Goal: Information Seeking & Learning: Check status

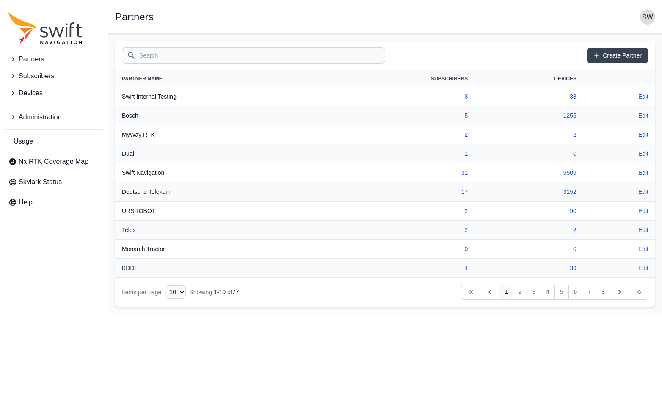
click at [161, 55] on input "Search" at bounding box center [253, 55] width 263 height 16
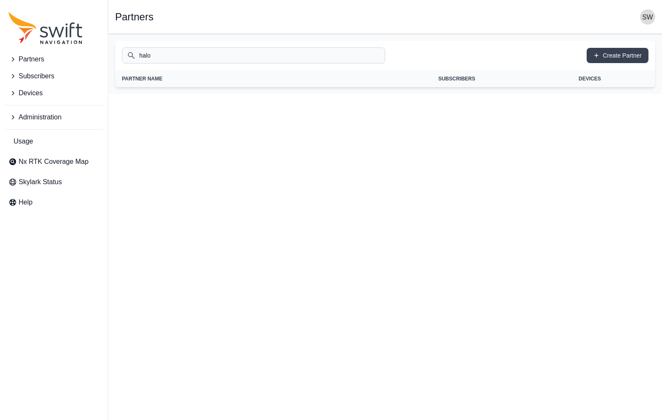
type input "halo"
click at [11, 72] on icon "Sidenav" at bounding box center [12, 76] width 8 height 8
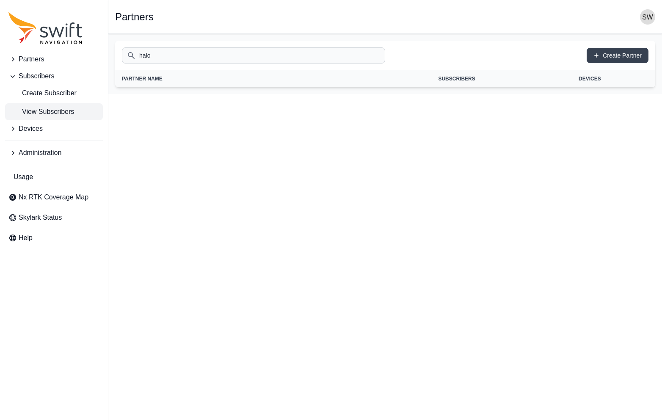
click at [36, 106] on link "View Subscribers" at bounding box center [54, 111] width 98 height 17
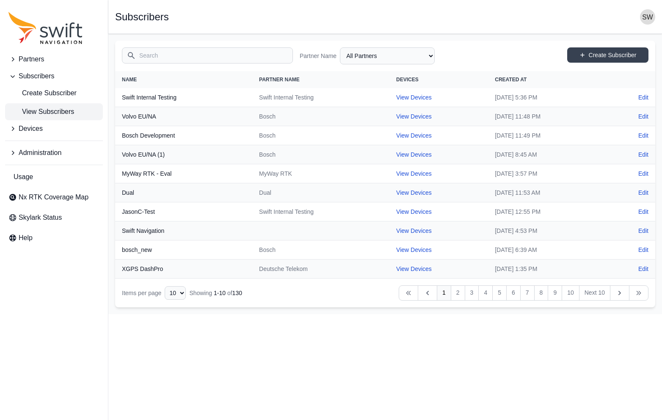
click at [174, 57] on input "Search" at bounding box center [207, 55] width 171 height 16
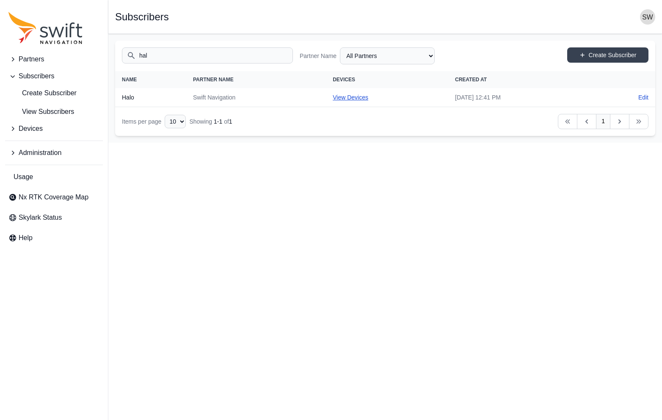
type input "hal"
click at [333, 96] on link "View Devices" at bounding box center [351, 97] width 36 height 7
select select "ca101c7d-fc29-4a5c-ba9b-9b8331fcc5b4"
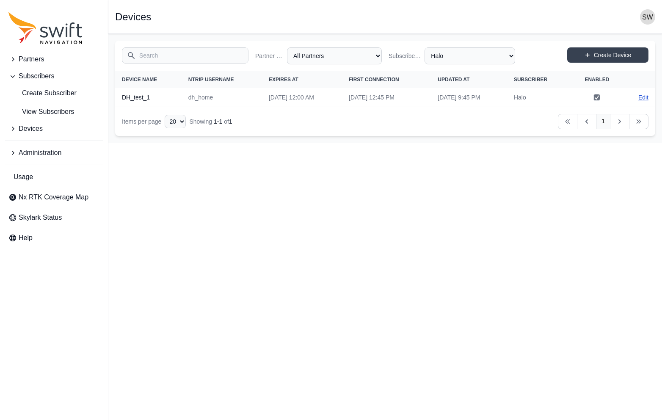
click at [644, 98] on link "Edit" at bounding box center [644, 97] width 10 height 8
select select "ab3272ce-40d0-4c94-a524-96a758ab755c"
select select "ca101c7d-fc29-4a5c-ba9b-9b8331fcc5b4"
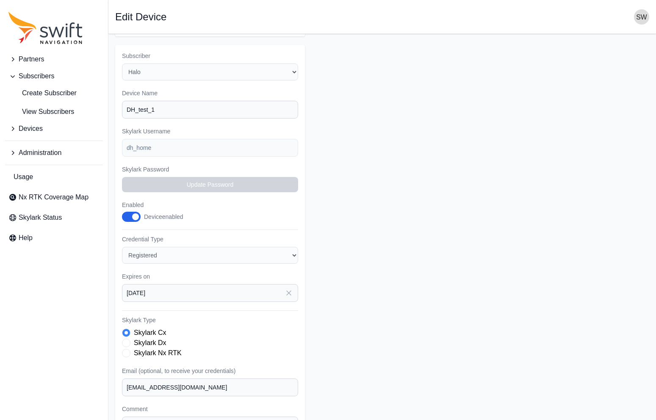
scroll to position [141, 0]
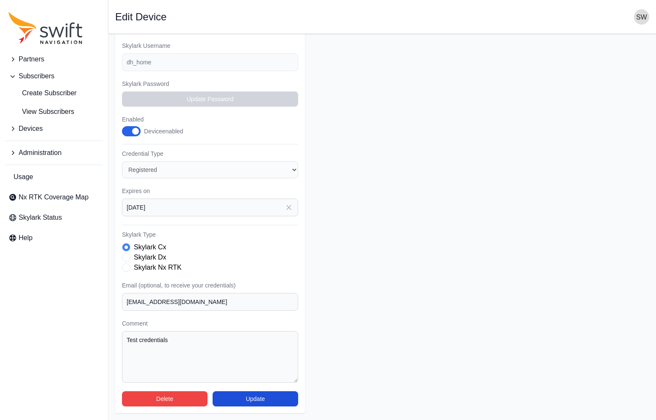
select select "ca101c7d-fc29-4a5c-ba9b-9b8331fcc5b4"
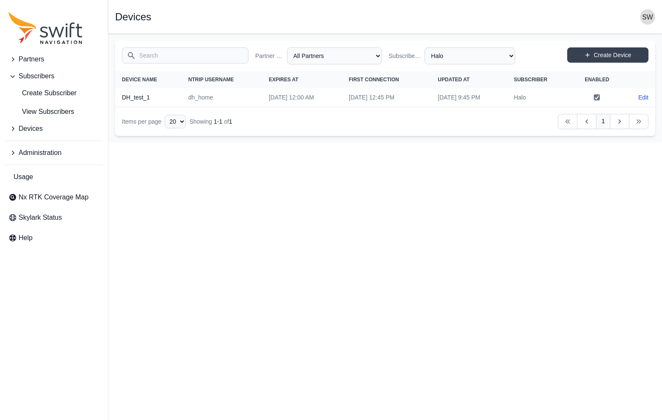
click at [13, 128] on icon "Sidenav" at bounding box center [13, 129] width 3 height 4
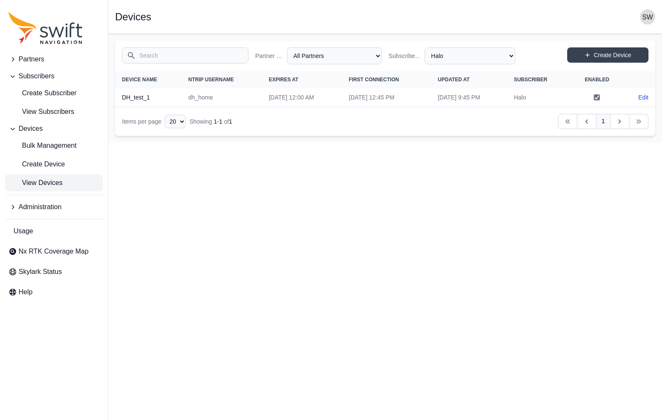
click at [40, 182] on span "View Devices" at bounding box center [35, 183] width 54 height 10
select select "Subscriber"
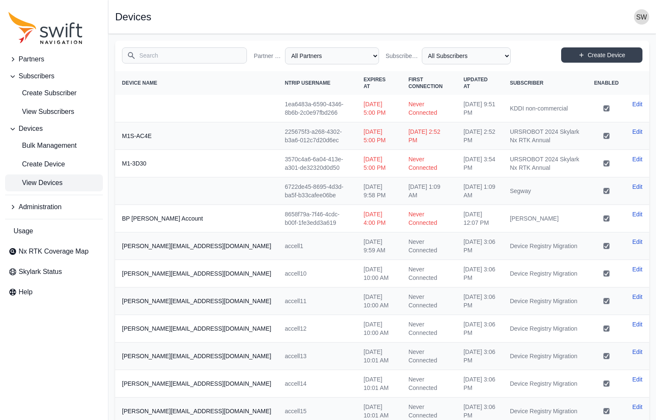
click at [183, 55] on input "Search" at bounding box center [184, 55] width 125 height 16
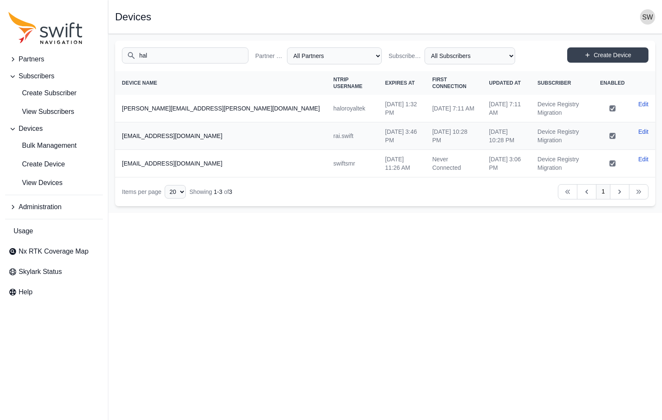
type input "halo"
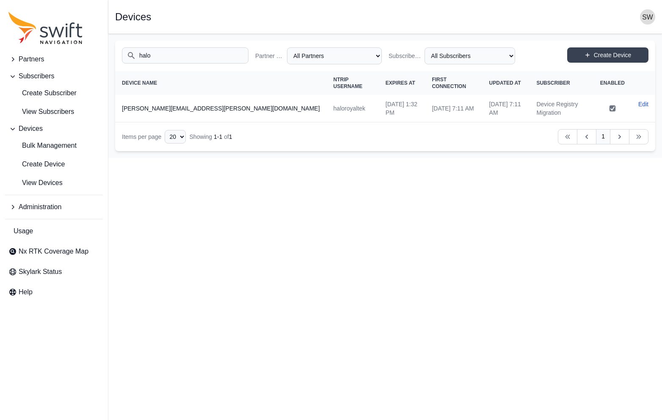
drag, startPoint x: 157, startPoint y: 55, endPoint x: 131, endPoint y: 59, distance: 26.1
click at [131, 59] on input "halo" at bounding box center [185, 55] width 127 height 16
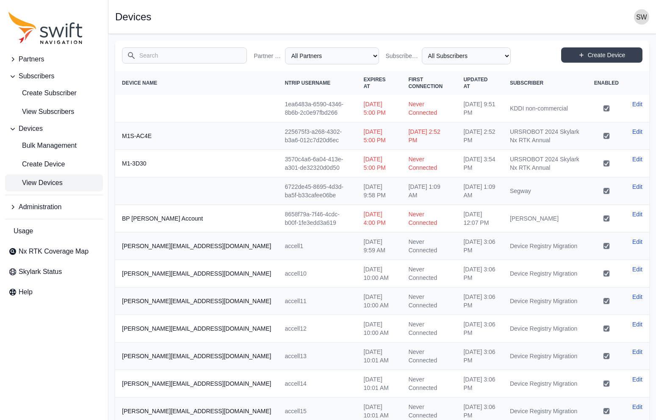
click at [12, 56] on icon "Sidenav" at bounding box center [12, 59] width 8 height 8
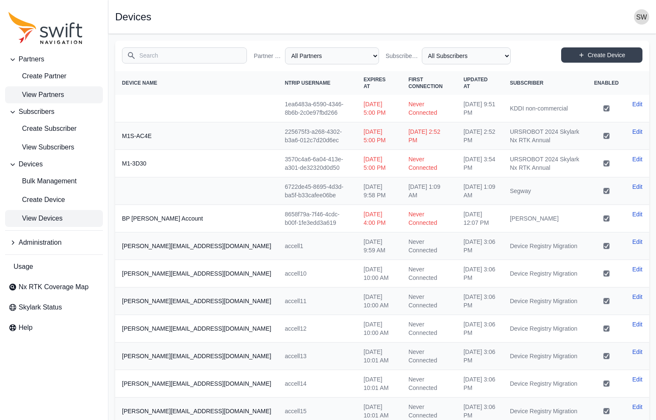
click at [29, 94] on span "View Partners" at bounding box center [35, 95] width 55 height 10
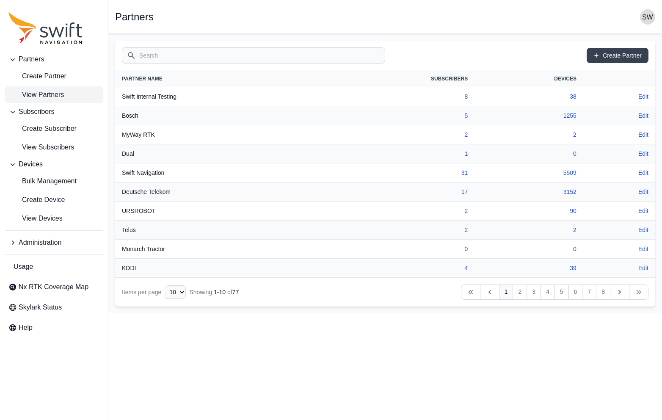
click at [179, 58] on input "Search" at bounding box center [253, 55] width 263 height 16
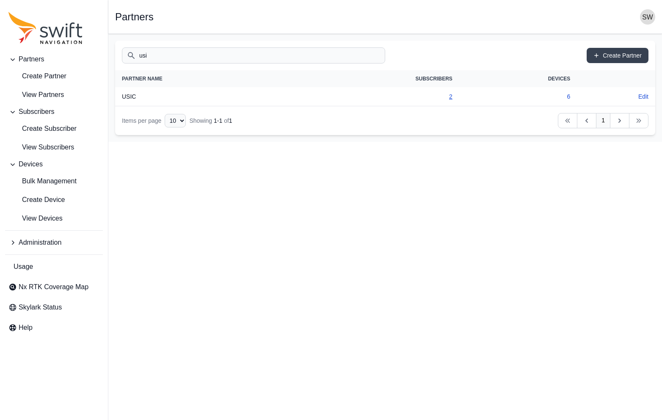
type input "usi"
click at [451, 96] on link "2" at bounding box center [450, 96] width 3 height 7
select select "d86044e6-689f-4d64-9059-df804293d480"
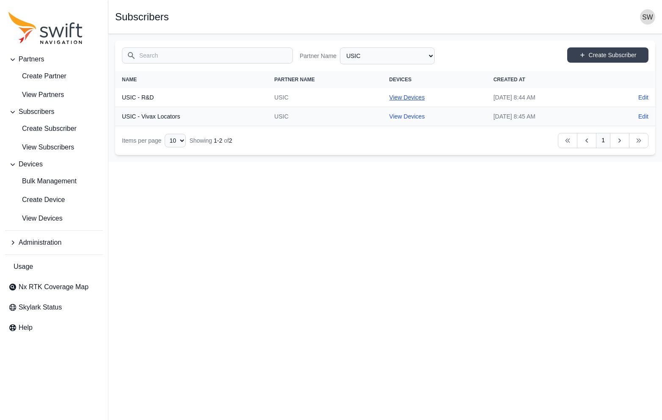
click at [390, 98] on link "View Devices" at bounding box center [408, 97] width 36 height 7
select select "38fa2e6d-7860-47ed-9e29-be8530c8156b"
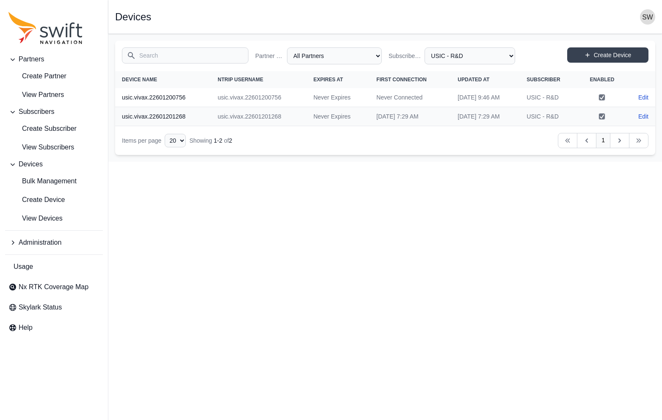
select select "d86044e6-689f-4d64-9059-df804293d480"
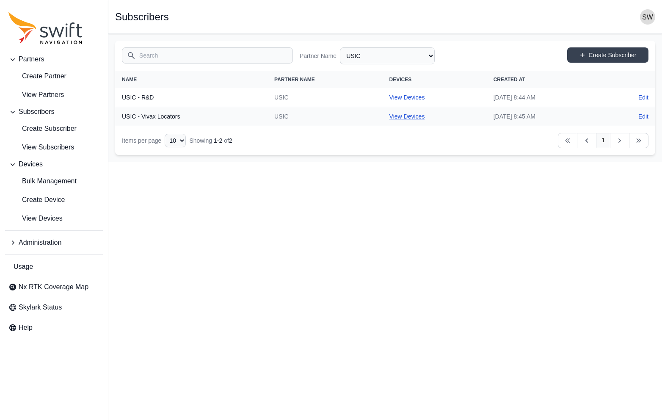
click at [390, 116] on link "View Devices" at bounding box center [408, 116] width 36 height 7
select select "50093bd9-8583-4f26-8545-3bd2f2615479"
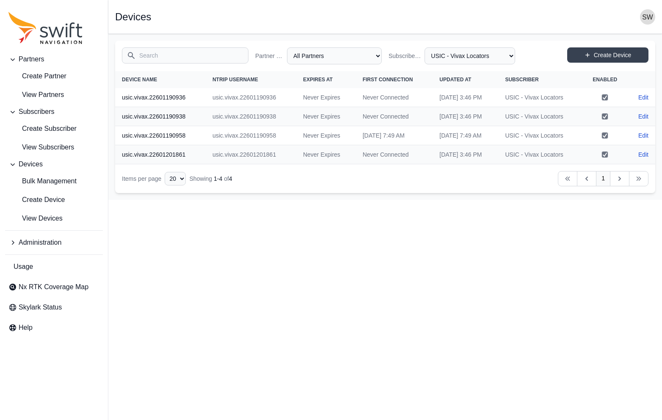
click at [42, 244] on span "Administration" at bounding box center [40, 243] width 43 height 10
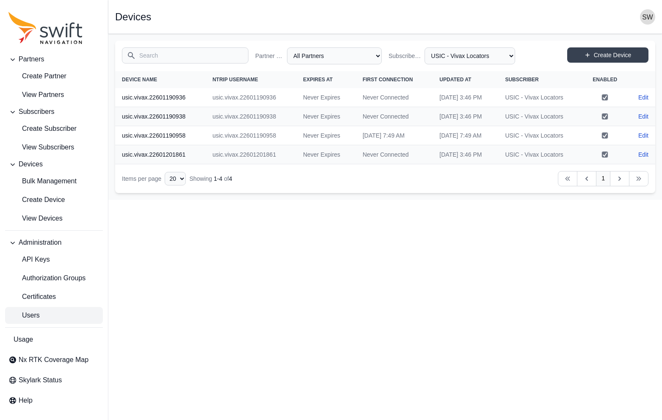
click at [38, 313] on span "Users" at bounding box center [23, 315] width 31 height 10
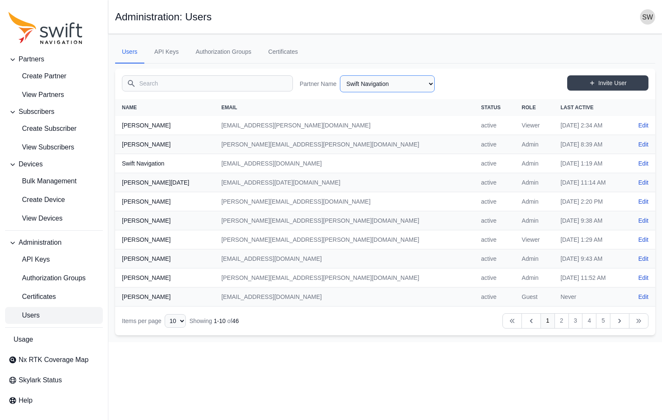
click at [431, 85] on select "AlpsAlpine Asensing Bad Elf Benchmark Tool & Supply Blue Planet Geomatics Bobca…" at bounding box center [387, 83] width 95 height 17
click at [340, 75] on select "AlpsAlpine Asensing Bad Elf Benchmark Tool & Supply Blue Planet Geomatics Bobca…" at bounding box center [387, 83] width 95 height 17
select select "d86044e6-689f-4d64-9059-df804293d480"
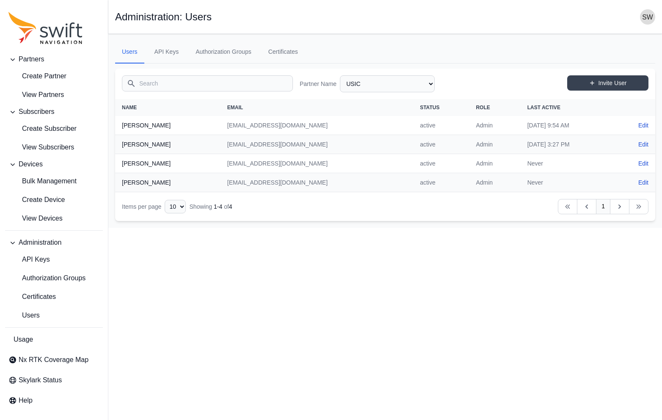
click at [254, 228] on html "Partners Create Partner View Partners Subscribers Create Subscriber View Subscr…" at bounding box center [331, 114] width 662 height 228
click at [46, 218] on span "View Devices" at bounding box center [35, 218] width 54 height 10
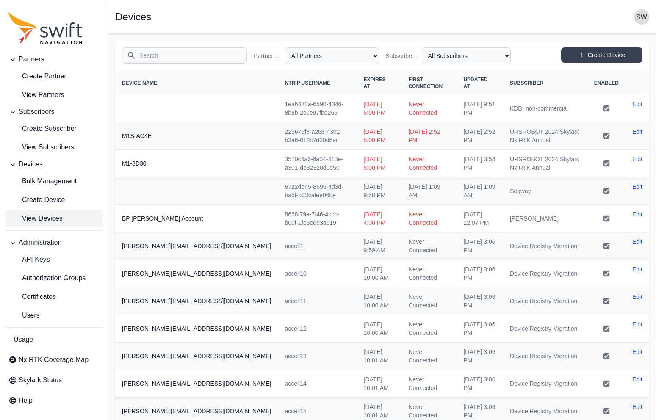
click at [173, 58] on input "Search" at bounding box center [184, 55] width 125 height 16
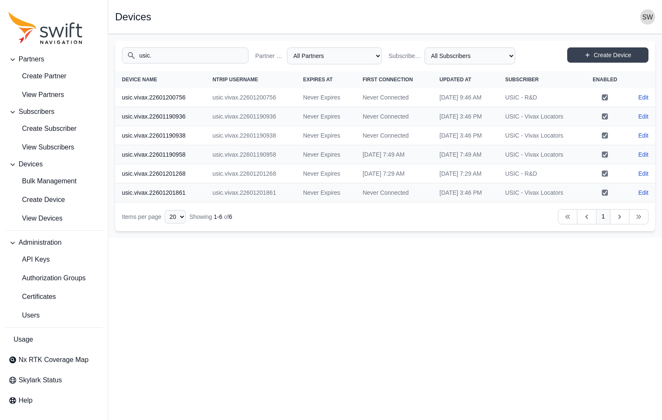
type input "usic."
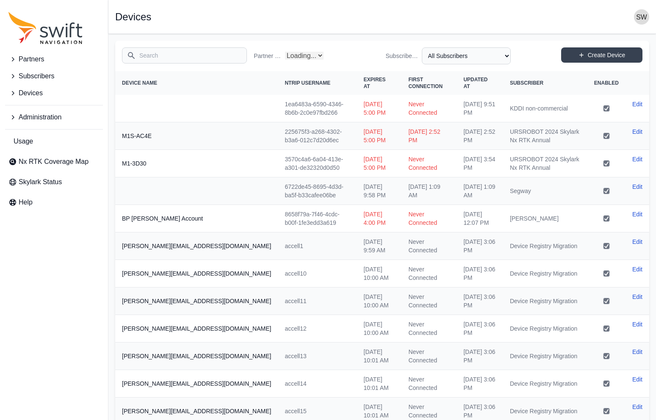
click at [173, 58] on input "Search" at bounding box center [184, 55] width 125 height 16
select select "Partner Name"
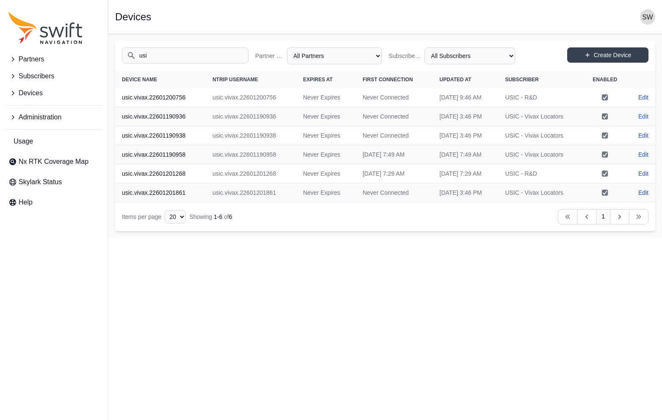
type input "usic"
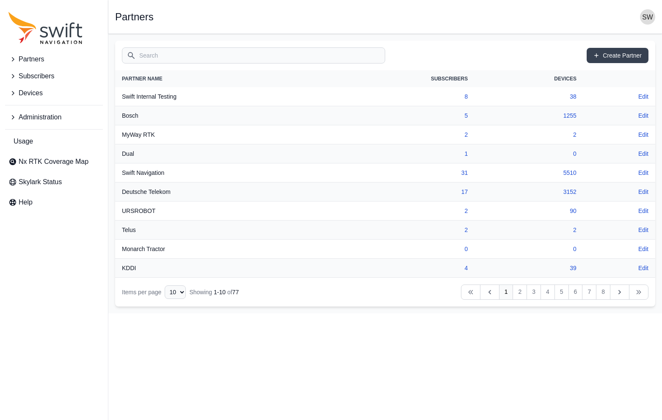
click at [13, 94] on icon "Sidenav" at bounding box center [12, 93] width 8 height 8
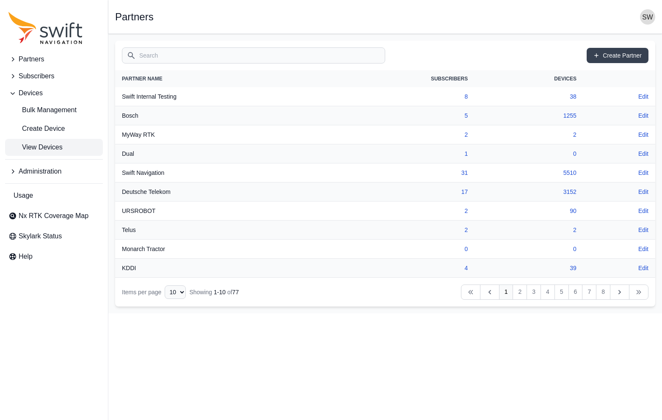
click at [35, 148] on span "View Devices" at bounding box center [35, 147] width 54 height 10
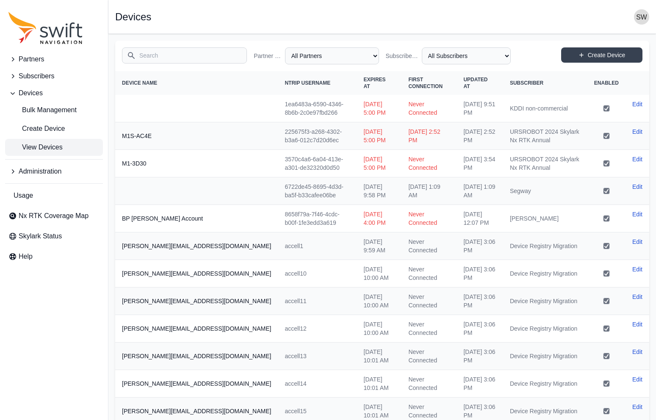
click at [154, 54] on input "Search" at bounding box center [184, 55] width 125 height 16
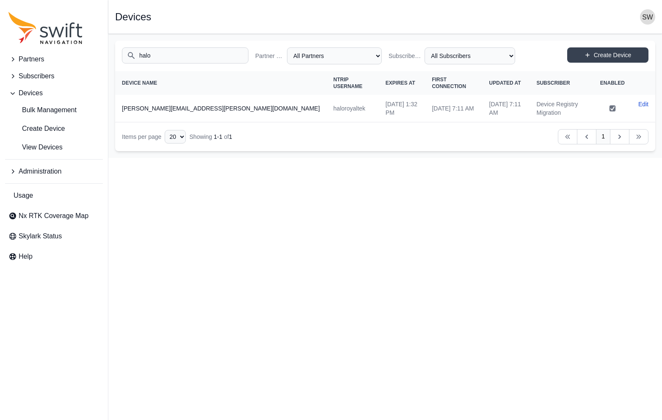
type input "halo"
click at [11, 75] on icon "Sidenav" at bounding box center [12, 76] width 8 height 8
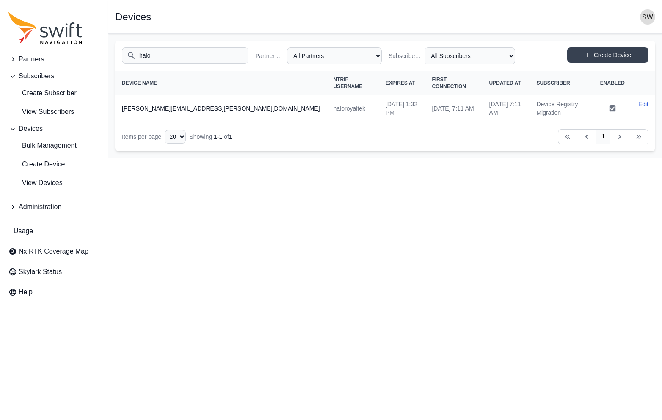
click at [12, 58] on icon "Sidenav" at bounding box center [13, 59] width 3 height 4
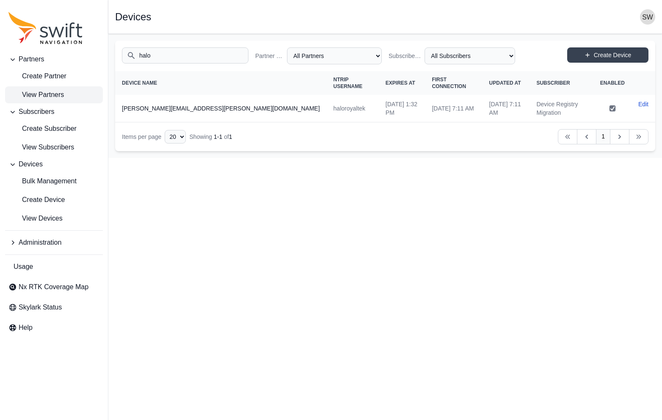
click at [28, 91] on span "View Partners" at bounding box center [35, 95] width 55 height 10
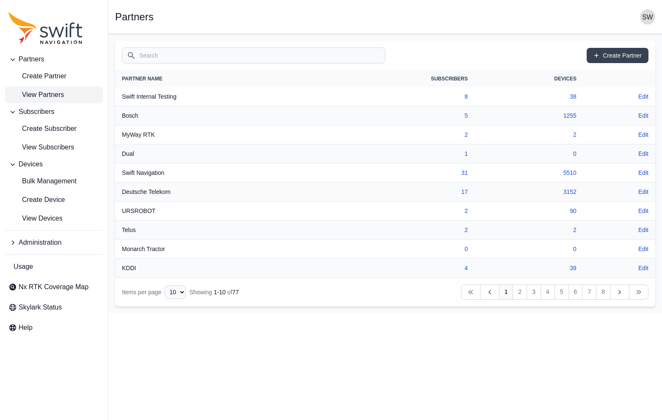
click at [205, 55] on input "Search" at bounding box center [253, 55] width 263 height 16
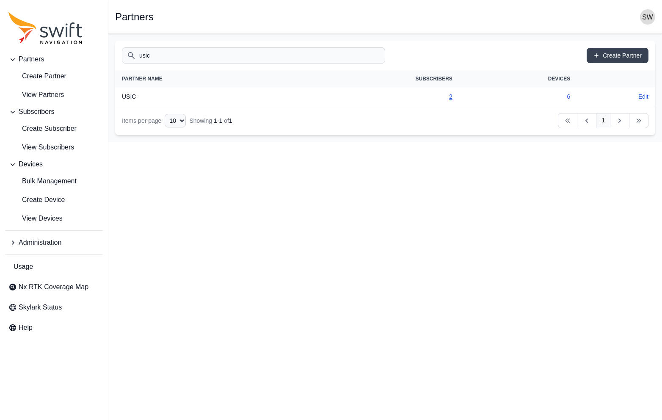
type input "usic"
click at [451, 98] on link "2" at bounding box center [450, 96] width 3 height 7
select select "d86044e6-689f-4d64-9059-df804293d480"
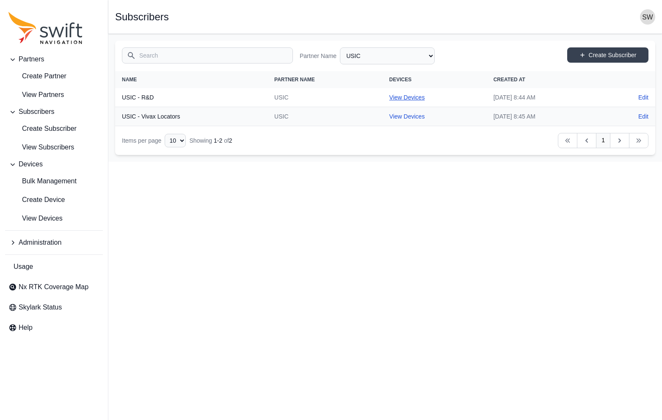
click at [390, 97] on link "View Devices" at bounding box center [408, 97] width 36 height 7
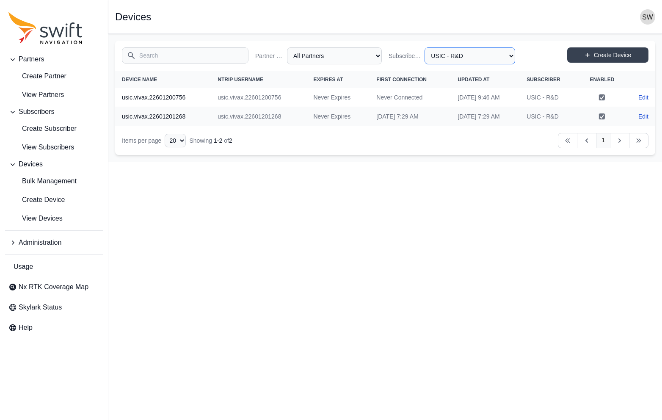
click at [488, 61] on select "All Subscribers <Partner Name> - Customer 1 <Partner Name> - Customer 2 <Partne…" at bounding box center [470, 55] width 91 height 17
click at [425, 47] on select "All Subscribers <Partner Name> - Customer 1 <Partner Name> - Customer 2 <Partne…" at bounding box center [470, 55] width 91 height 17
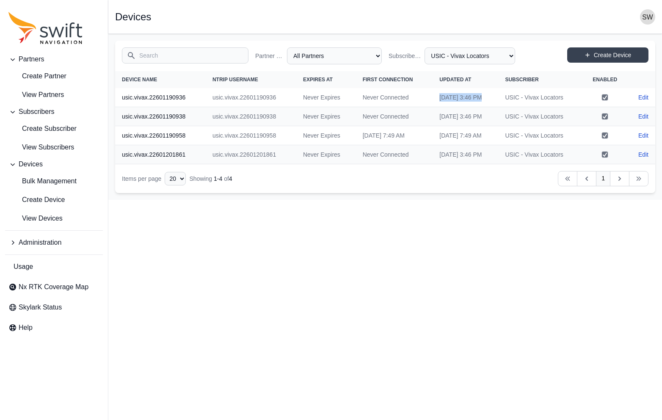
drag, startPoint x: 433, startPoint y: 97, endPoint x: 471, endPoint y: 103, distance: 38.2
click at [471, 103] on td "[DATE] 3:46 PM" at bounding box center [466, 97] width 66 height 19
click at [490, 58] on select "All Subscribers <Partner Name> - Customer 1 <Partner Name> - Customer 2 <Partne…" at bounding box center [470, 55] width 91 height 17
click at [425, 47] on select "All Subscribers <Partner Name> - Customer 1 <Partner Name> - Customer 2 <Partne…" at bounding box center [470, 55] width 91 height 17
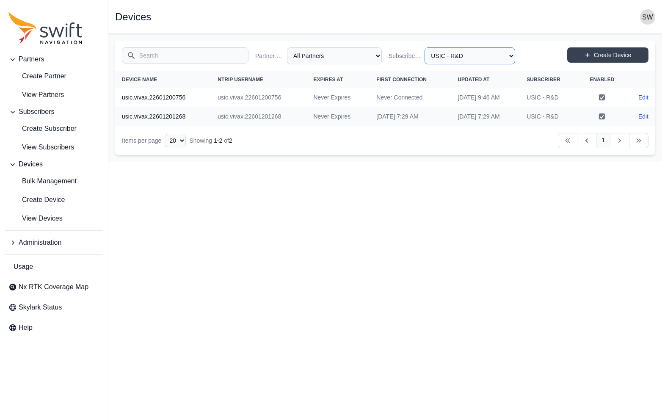
click at [457, 57] on select "All Subscribers <Partner Name> - Customer 1 <Partner Name> - Customer 2 <Partne…" at bounding box center [470, 55] width 91 height 17
click at [425, 47] on select "All Subscribers <Partner Name> - Customer 1 <Partner Name> - Customer 2 <Partne…" at bounding box center [470, 55] width 91 height 17
select select "50093bd9-8583-4f26-8545-3bd2f2615479"
